Goal: Contribute content

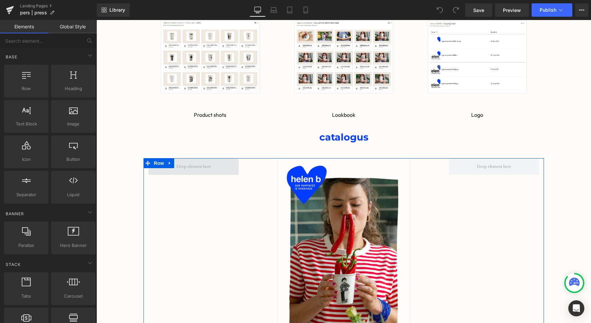
click at [211, 166] on span at bounding box center [193, 166] width 39 height 10
click at [198, 168] on span at bounding box center [193, 166] width 39 height 10
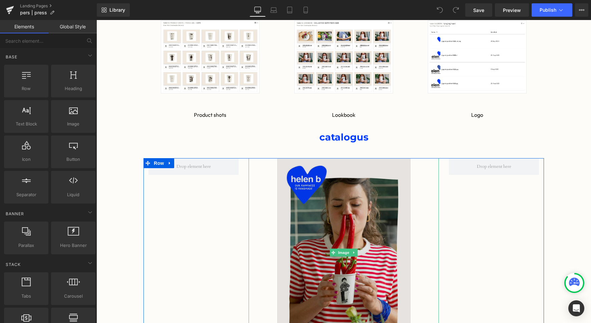
click at [370, 225] on img at bounding box center [343, 252] width 133 height 189
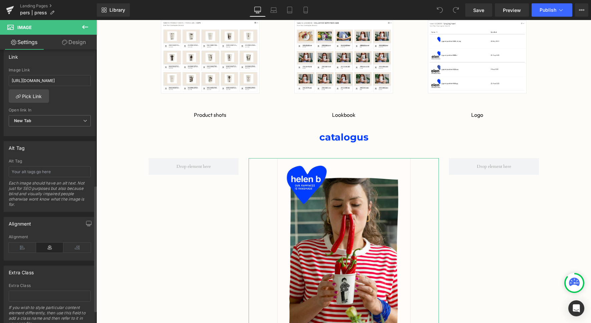
scroll to position [320, 0]
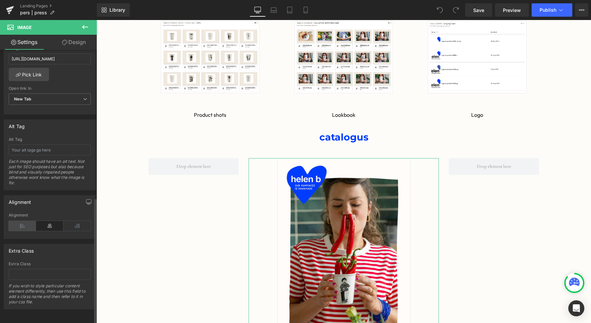
click at [18, 222] on icon at bounding box center [22, 226] width 27 height 10
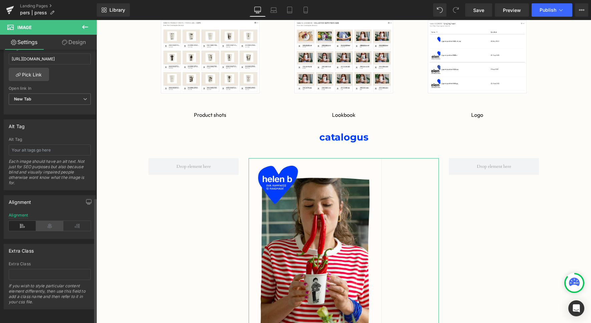
click at [44, 221] on icon at bounding box center [49, 226] width 27 height 10
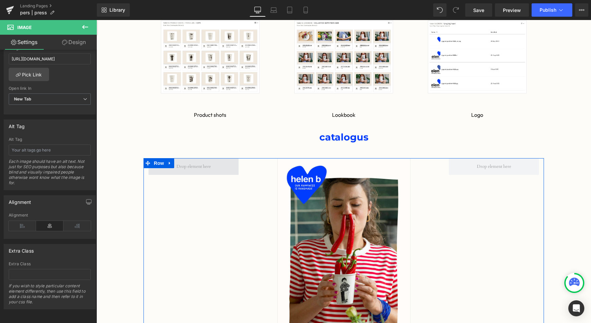
click at [195, 168] on span at bounding box center [193, 166] width 39 height 10
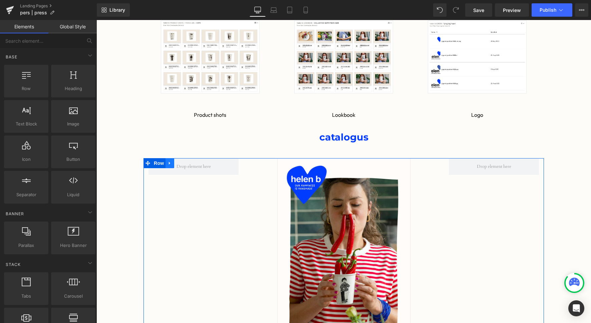
click at [169, 162] on icon at bounding box center [169, 163] width 1 height 3
click at [189, 164] on icon at bounding box center [187, 163] width 5 height 5
click at [510, 165] on span at bounding box center [493, 166] width 39 height 10
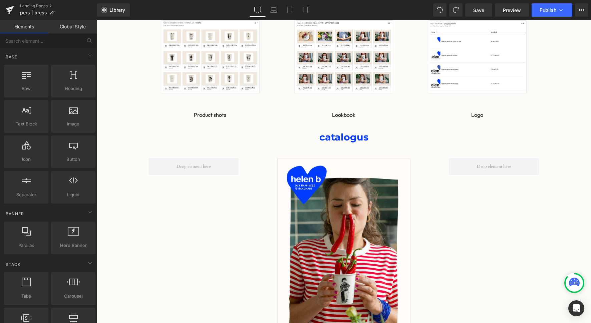
click at [574, 175] on div "PERSMATERIAAL Heading Row beelden Heading Row Image Image Image Row Product sho…" at bounding box center [343, 219] width 494 height 553
click at [544, 7] on span "Publish" at bounding box center [547, 9] width 17 height 5
click at [267, 9] on link "Laptop" at bounding box center [274, 9] width 16 height 13
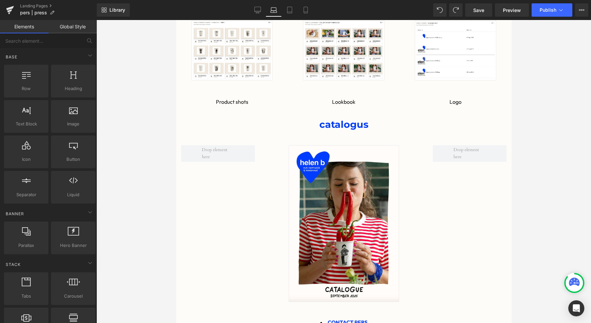
scroll to position [13, 335]
click at [292, 10] on icon at bounding box center [289, 10] width 7 height 7
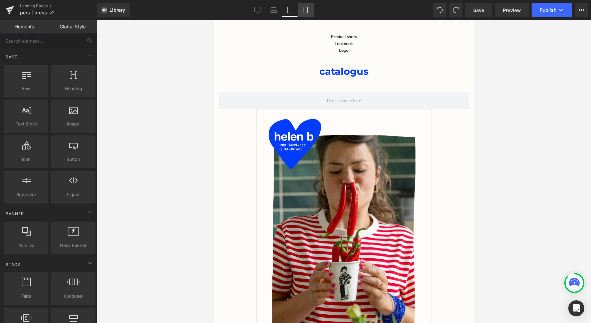
click at [305, 11] on icon at bounding box center [305, 10] width 7 height 7
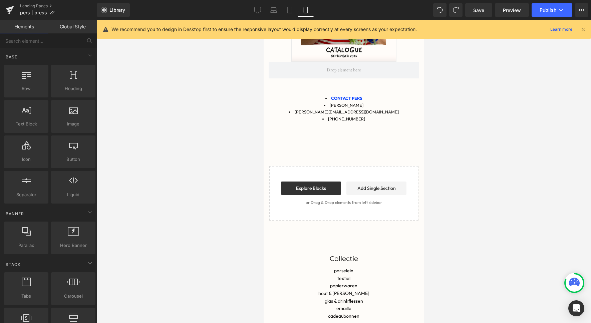
scroll to position [13, 160]
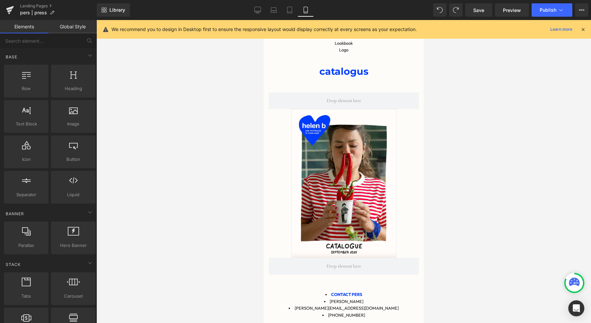
click at [585, 29] on icon at bounding box center [583, 29] width 6 height 6
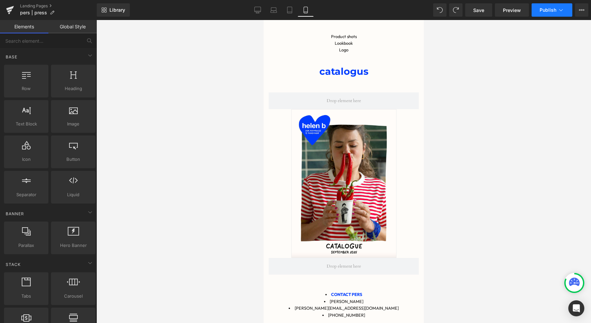
click at [549, 10] on span "Publish" at bounding box center [547, 9] width 17 height 5
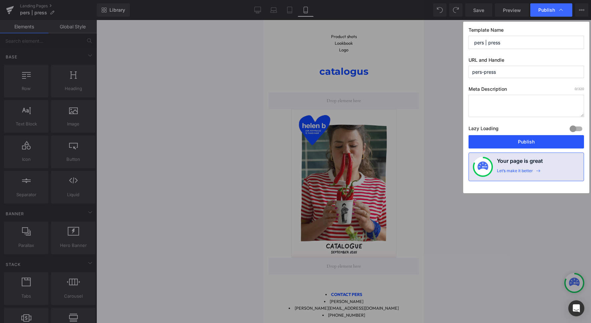
click at [495, 139] on button "Publish" at bounding box center [525, 141] width 115 height 13
